Goal: Information Seeking & Learning: Learn about a topic

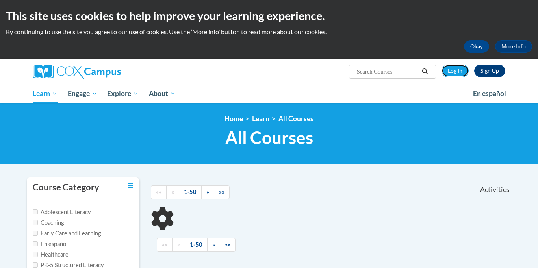
click at [453, 76] on link "Log In" at bounding box center [455, 71] width 27 height 13
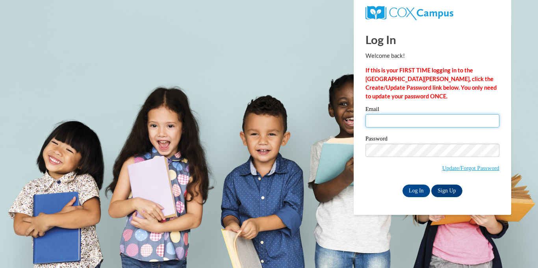
click at [397, 119] on input "Email" at bounding box center [433, 120] width 134 height 13
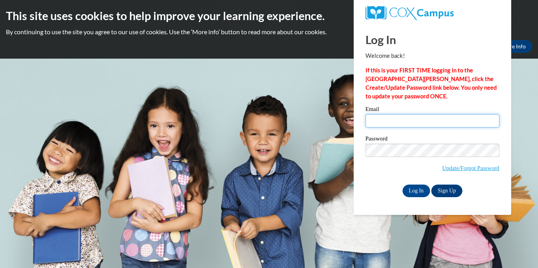
type input "heidi.floate@coshoctoncityschools.com"
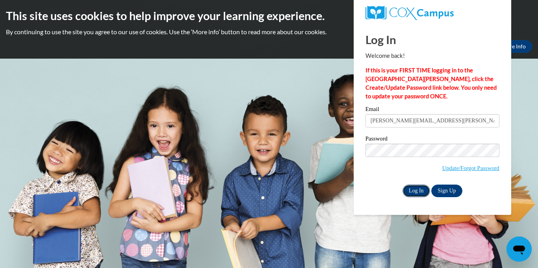
click at [416, 190] on input "Log In" at bounding box center [417, 191] width 28 height 13
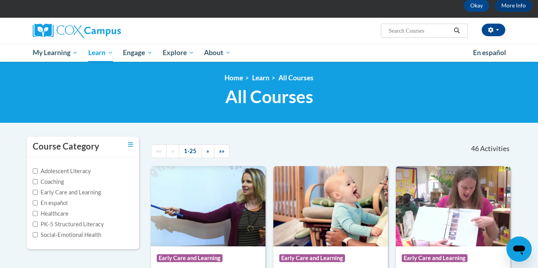
scroll to position [37, 0]
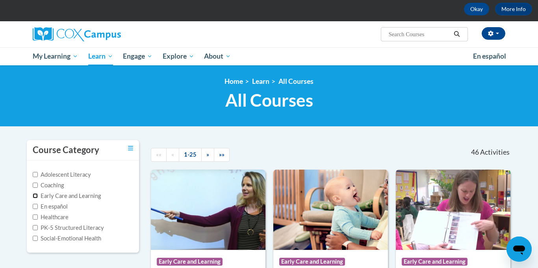
click at [37, 198] on input "Early Care and Learning" at bounding box center [35, 195] width 5 height 5
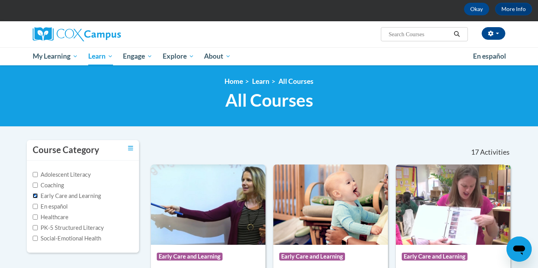
click at [34, 197] on input "Early Care and Learning" at bounding box center [35, 195] width 5 height 5
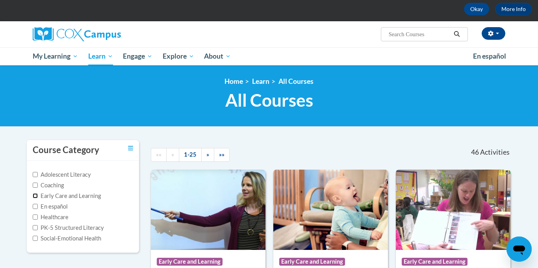
click at [34, 197] on input "Early Care and Learning" at bounding box center [35, 195] width 5 height 5
checkbox input "true"
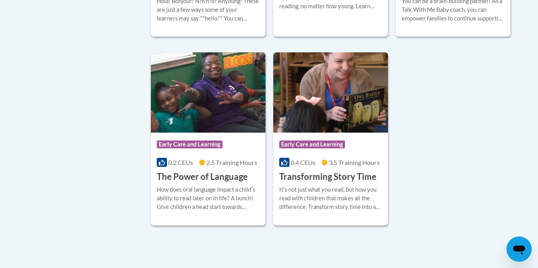
scroll to position [1219, 0]
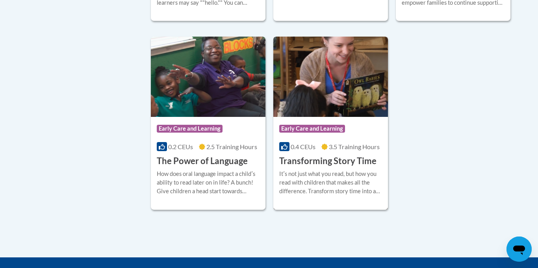
click at [351, 167] on h3 "Transforming Story Time" at bounding box center [327, 161] width 97 height 12
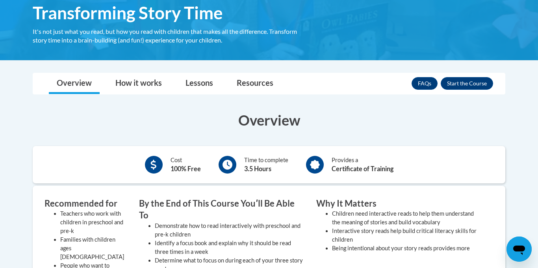
scroll to position [137, 0]
